Goal: Check status: Check status

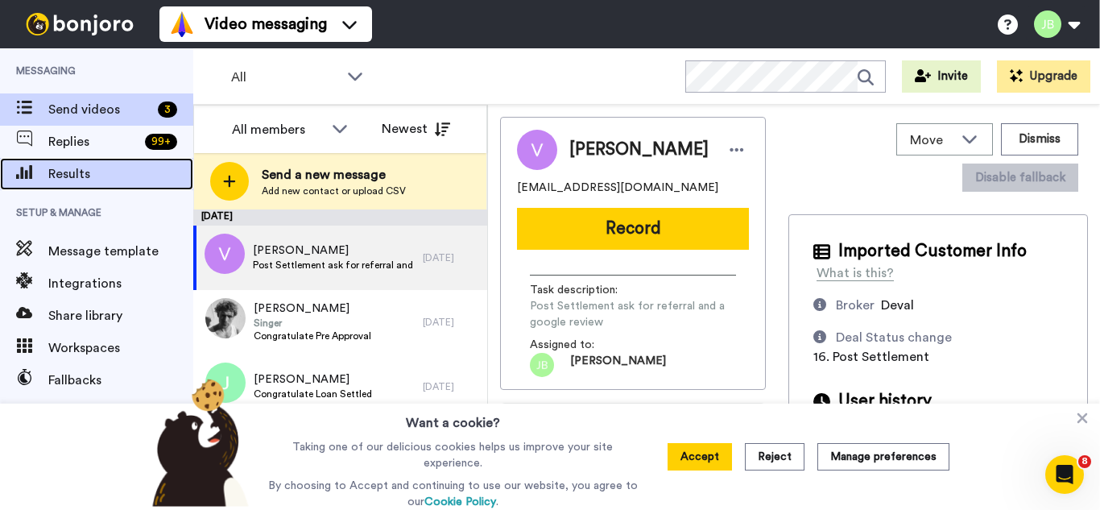
click at [68, 174] on span "Results" at bounding box center [120, 173] width 145 height 19
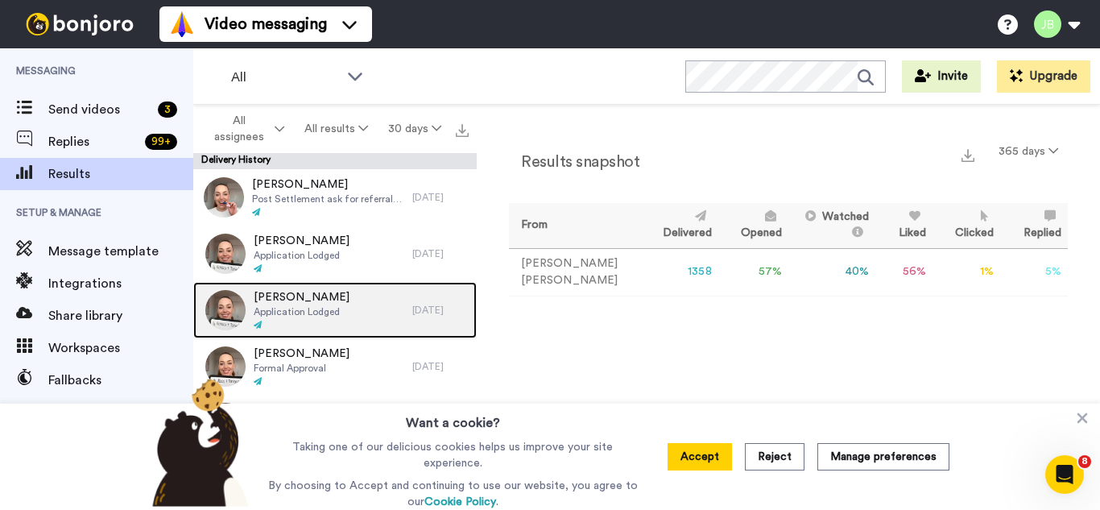
click at [308, 305] on span "Application Lodged" at bounding box center [302, 311] width 96 height 13
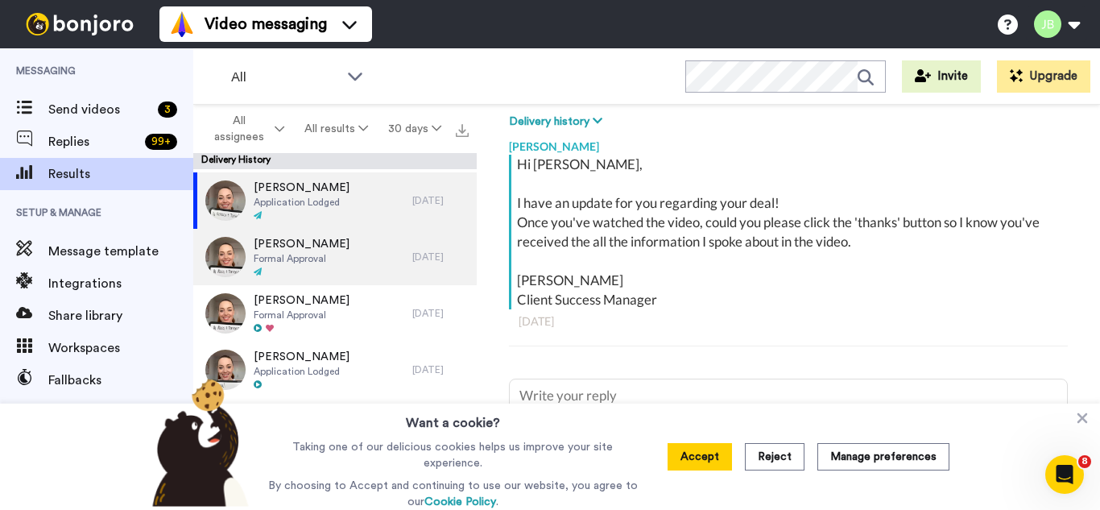
scroll to position [81, 0]
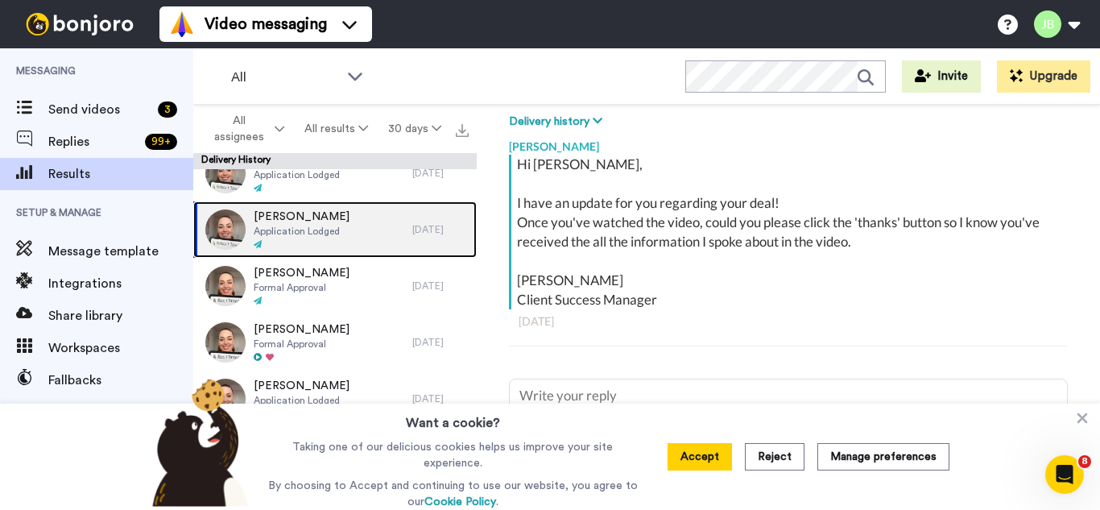
click at [317, 226] on span "Application Lodged" at bounding box center [302, 231] width 96 height 13
click at [318, 228] on span "Application Lodged" at bounding box center [302, 231] width 96 height 13
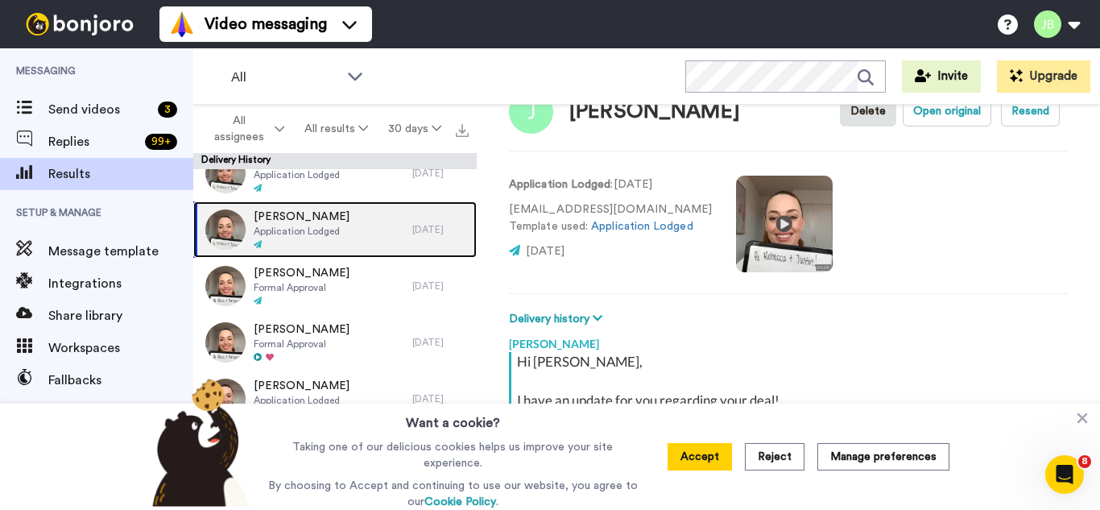
scroll to position [0, 0]
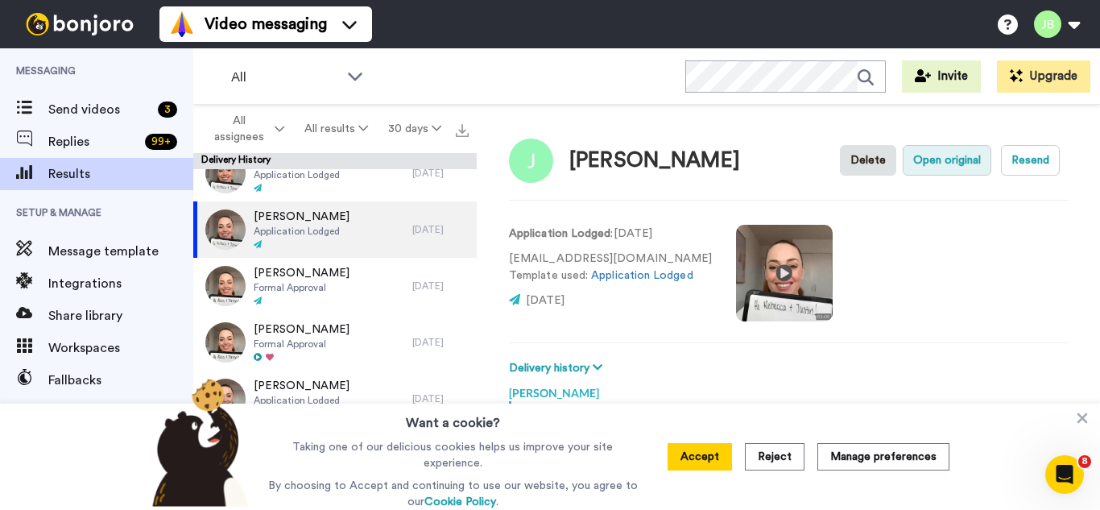
click at [938, 164] on button "Open original" at bounding box center [947, 160] width 89 height 31
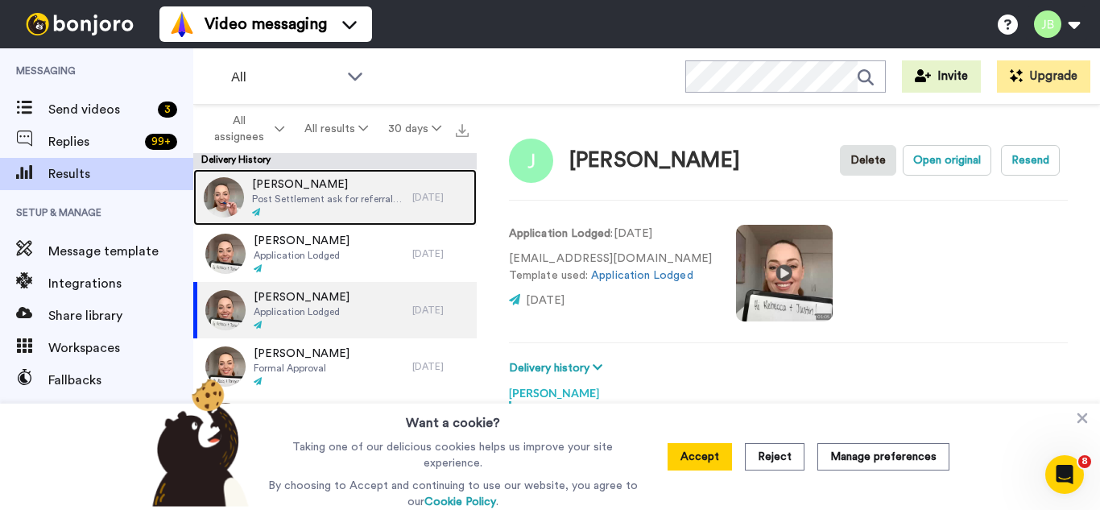
click at [296, 193] on span "Post Settlement ask for referral and a google review" at bounding box center [328, 199] width 152 height 13
click at [296, 191] on div "Aaron Post Settlement ask for referral and a google review" at bounding box center [328, 197] width 152 height 42
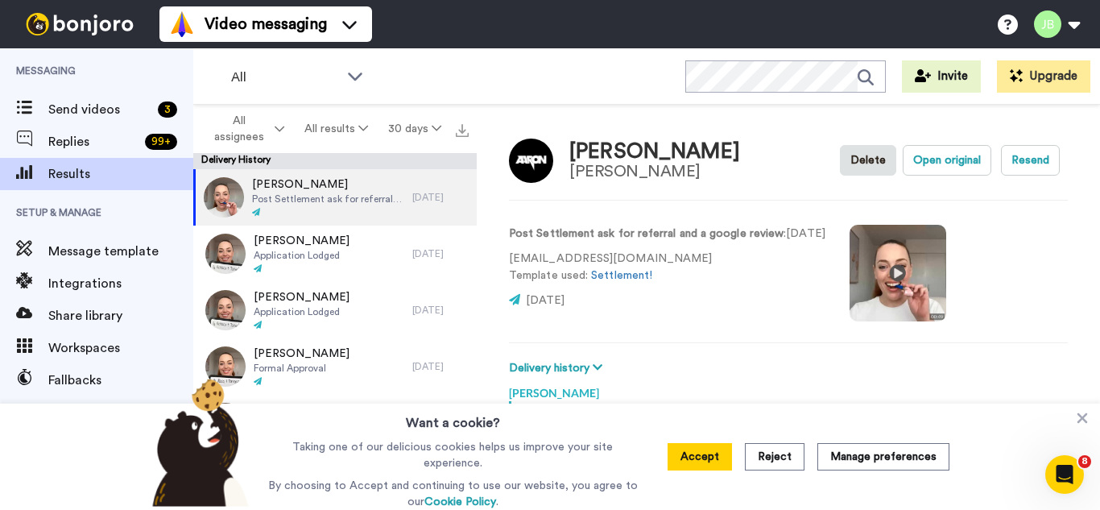
click at [1083, 421] on icon at bounding box center [1083, 418] width 10 height 10
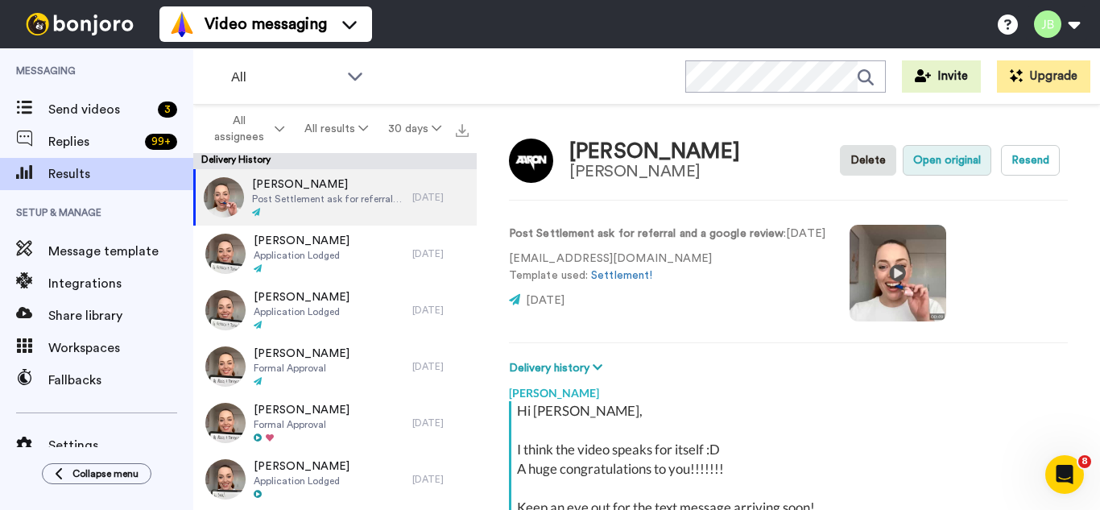
click at [931, 158] on button "Open original" at bounding box center [947, 160] width 89 height 31
type textarea "x"
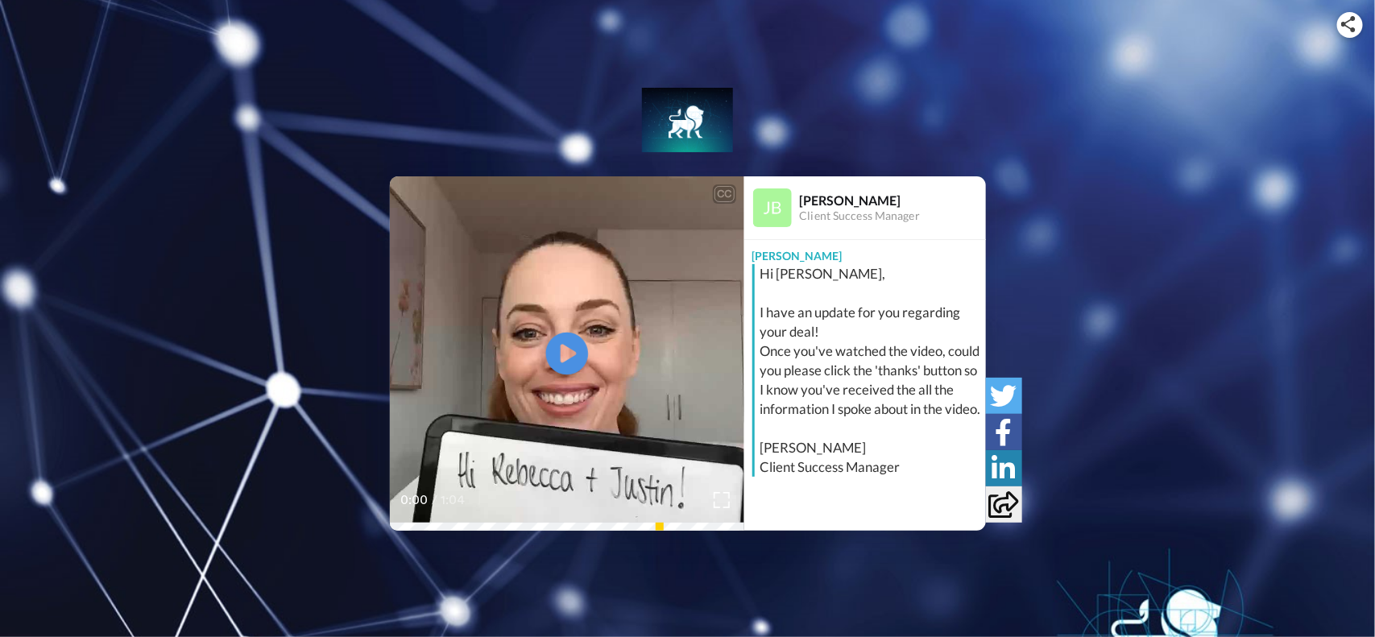
click at [569, 351] on icon "Play/Pause" at bounding box center [566, 354] width 43 height 77
drag, startPoint x: 855, startPoint y: 574, endPoint x: 852, endPoint y: 546, distance: 27.6
click at [852, 548] on div "CC Play/Pause Just a quick video to let you know that your application with ING…" at bounding box center [687, 289] width 1375 height 579
click at [616, 368] on video at bounding box center [567, 353] width 354 height 354
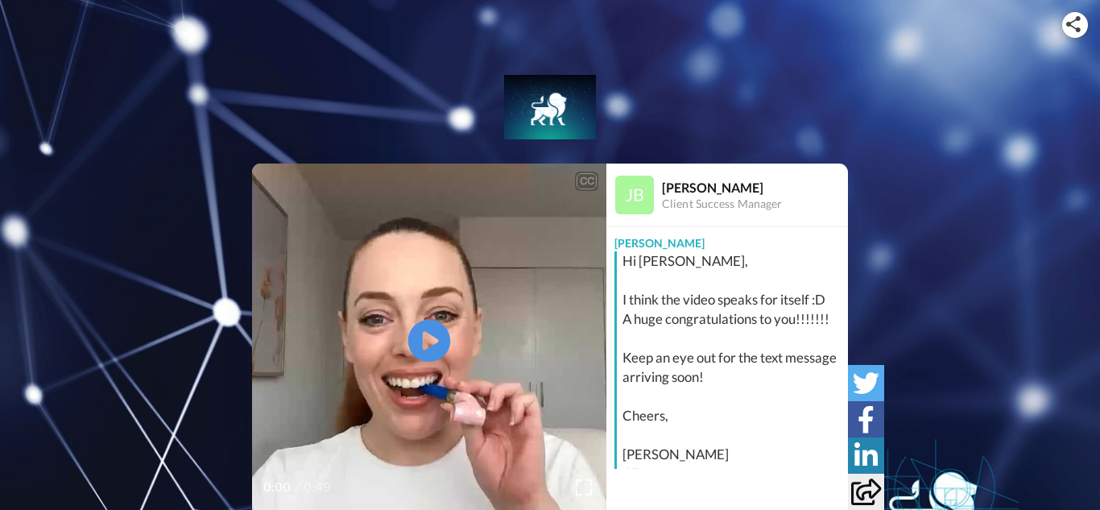
click at [431, 328] on icon at bounding box center [429, 341] width 43 height 43
click at [383, 311] on video at bounding box center [429, 341] width 354 height 354
